Goal: Information Seeking & Learning: Learn about a topic

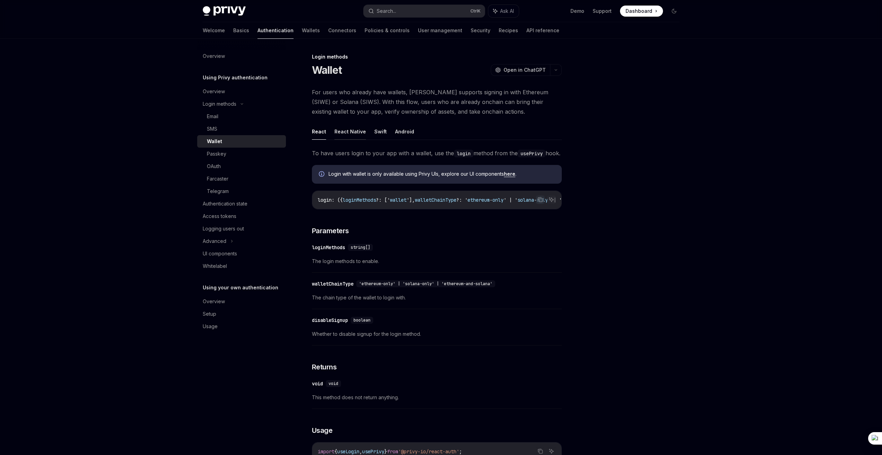
click at [355, 130] on button "React Native" at bounding box center [350, 131] width 32 height 16
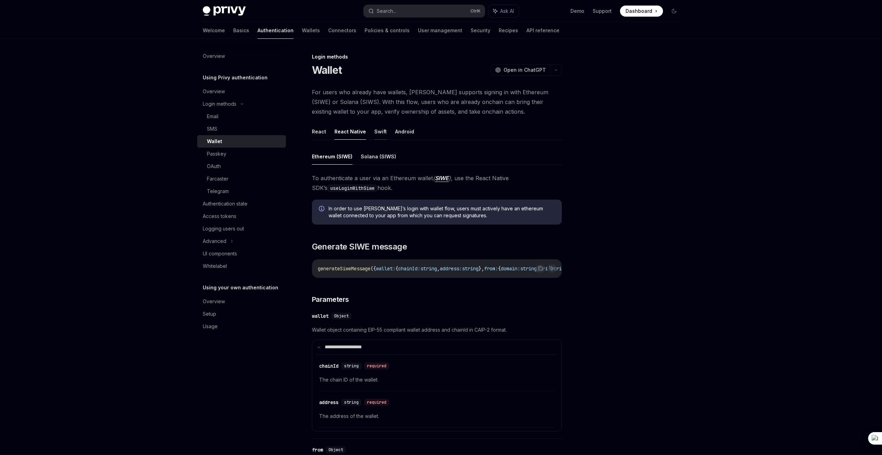
click at [376, 131] on button "Swift" at bounding box center [380, 131] width 12 height 16
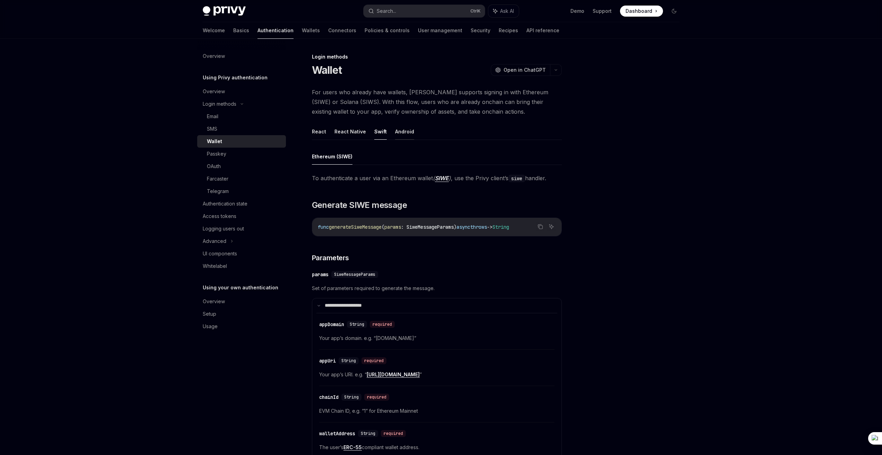
click at [398, 131] on button "Android" at bounding box center [404, 131] width 19 height 16
type textarea "*"
